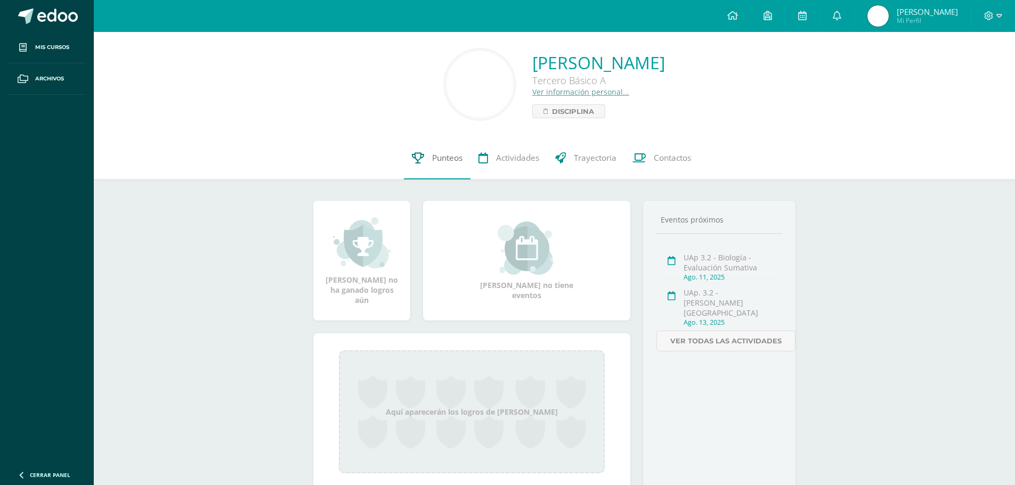
click at [414, 166] on link "Punteos" at bounding box center [437, 158] width 67 height 43
